Goal: Task Accomplishment & Management: Manage account settings

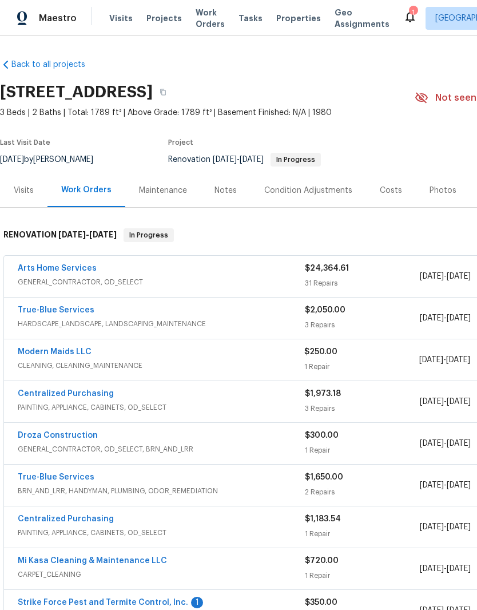
click at [79, 271] on link "Arts Home Services" at bounding box center [57, 268] width 79 height 8
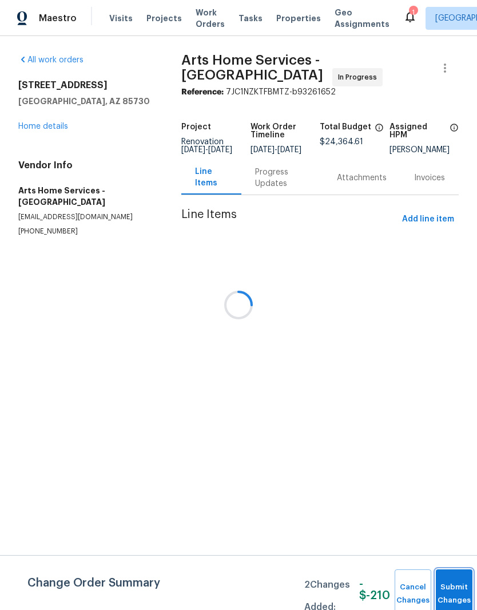
click at [444, 585] on button "Submit Changes" at bounding box center [454, 593] width 37 height 49
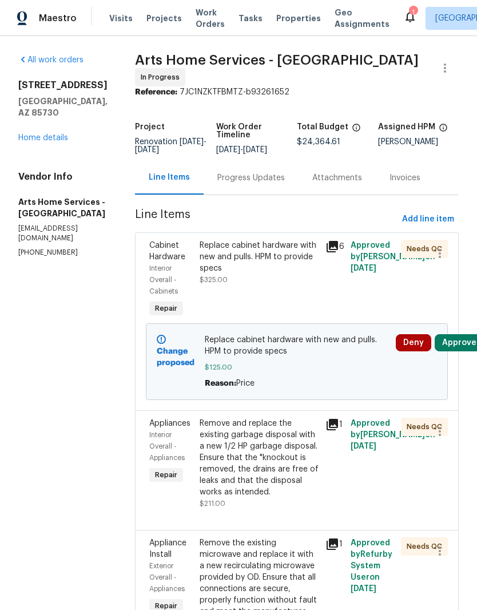
click at [466, 345] on button "Approve" at bounding box center [459, 342] width 49 height 17
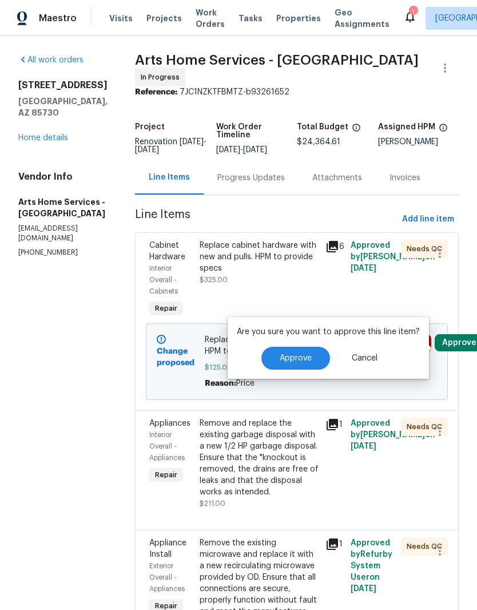
click at [305, 351] on button "Approve" at bounding box center [295, 358] width 69 height 23
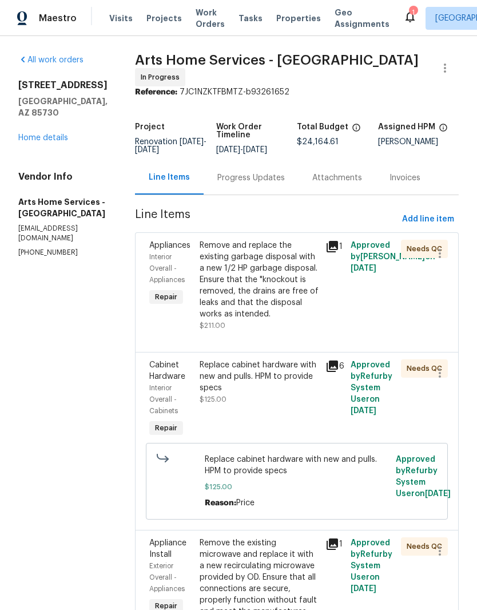
click at [53, 134] on link "Home details" at bounding box center [43, 138] width 50 height 8
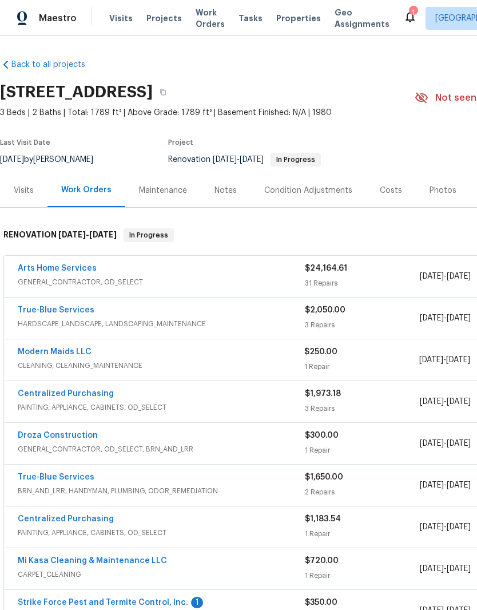
click at [387, 193] on div "Costs" at bounding box center [391, 190] width 22 height 11
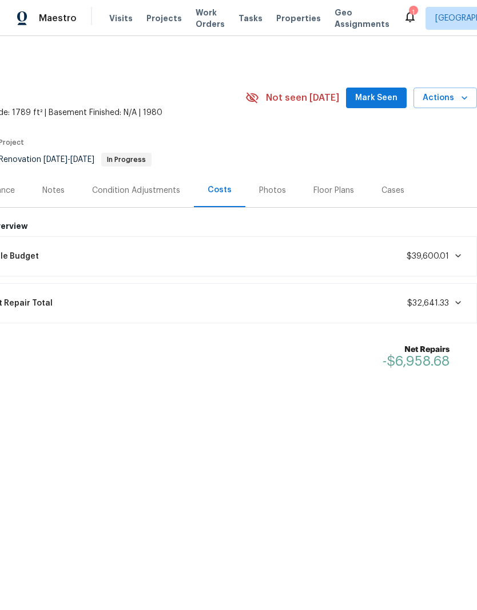
scroll to position [0, 169]
